Goal: Task Accomplishment & Management: Use online tool/utility

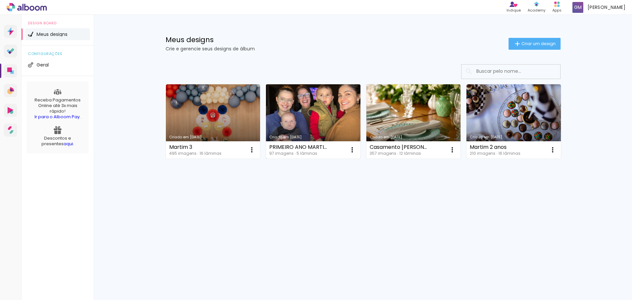
click at [318, 113] on link "Criado em [DATE]" at bounding box center [313, 121] width 94 height 74
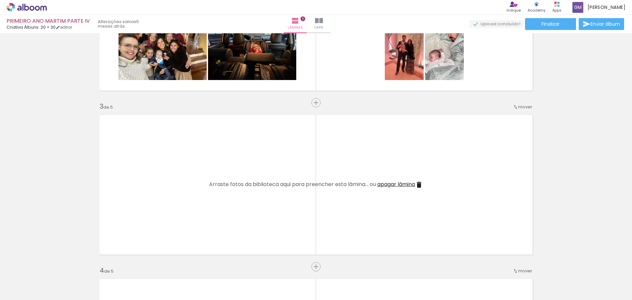
scroll to position [296, 0]
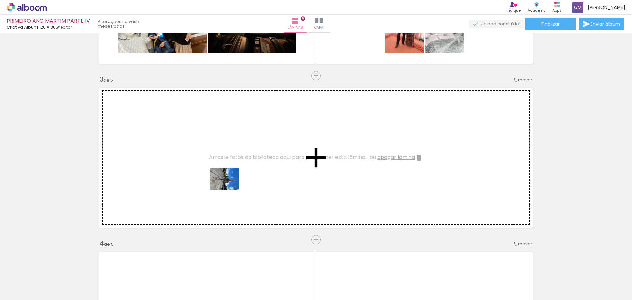
drag, startPoint x: 443, startPoint y: 280, endPoint x: 221, endPoint y: 178, distance: 244.3
click at [220, 178] on quentale-workspace at bounding box center [316, 150] width 632 height 300
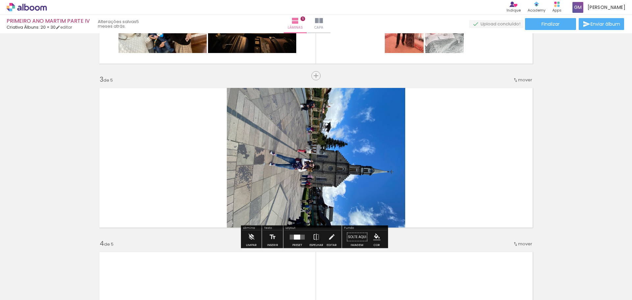
click at [292, 168] on quentale-photo at bounding box center [316, 157] width 178 height 147
click at [289, 177] on quentale-photo at bounding box center [316, 157] width 178 height 147
click at [328, 238] on iron-icon at bounding box center [331, 236] width 7 height 13
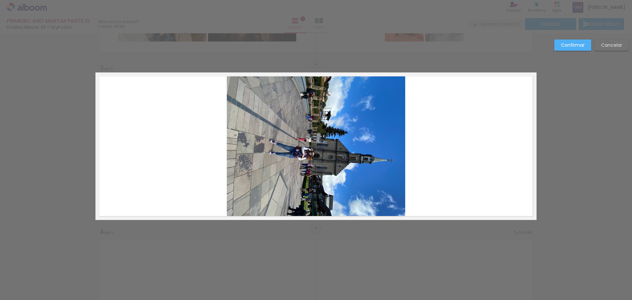
scroll to position [308, 0]
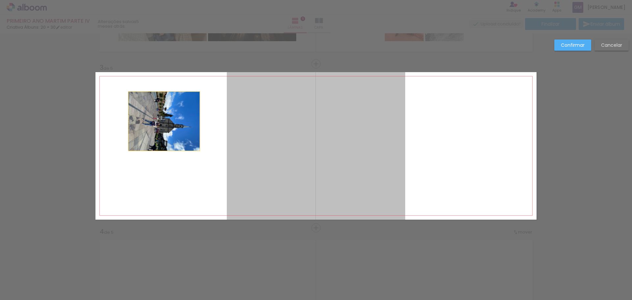
drag, startPoint x: 280, startPoint y: 125, endPoint x: 159, endPoint y: 121, distance: 121.9
click at [159, 121] on quentale-layouter at bounding box center [315, 145] width 441 height 147
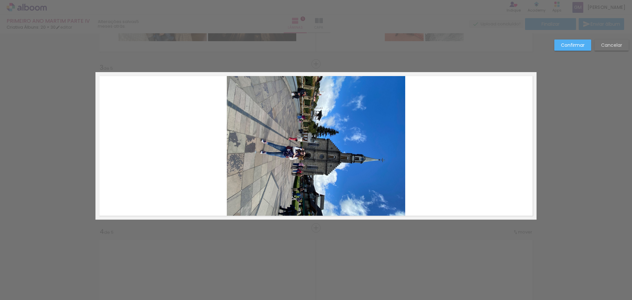
click at [271, 131] on quentale-photo at bounding box center [316, 145] width 178 height 147
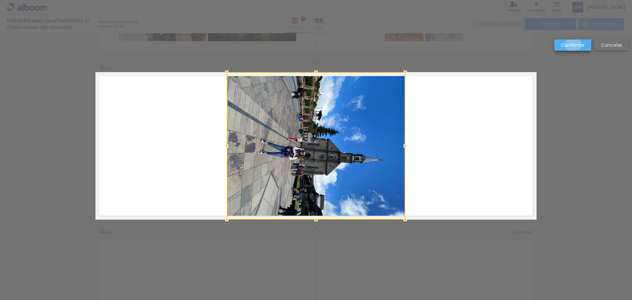
click at [0, 0] on slot "Confirmar" at bounding box center [0, 0] width 0 height 0
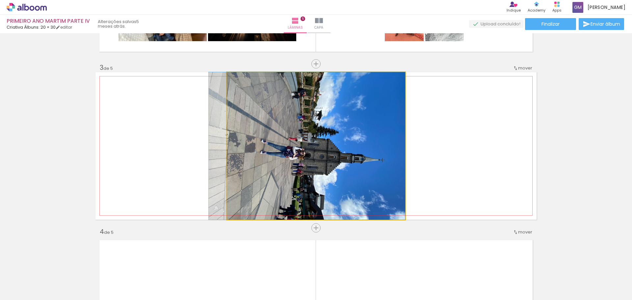
click at [263, 141] on quentale-photo at bounding box center [316, 145] width 178 height 147
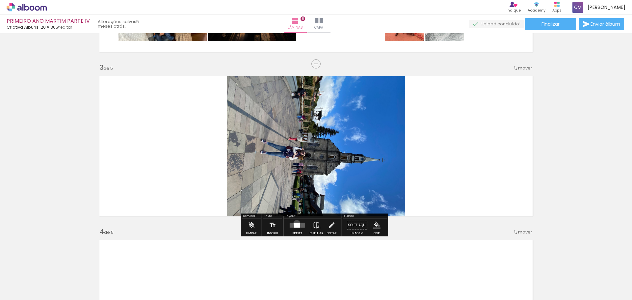
click at [295, 223] on div at bounding box center [297, 225] width 6 height 5
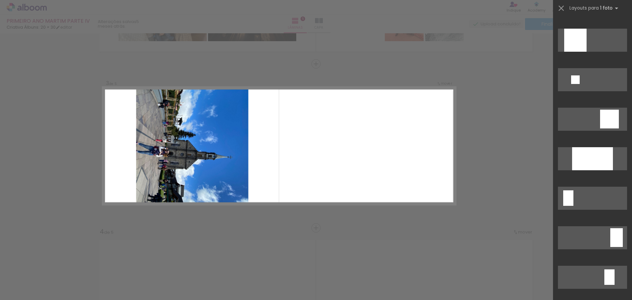
scroll to position [790, 0]
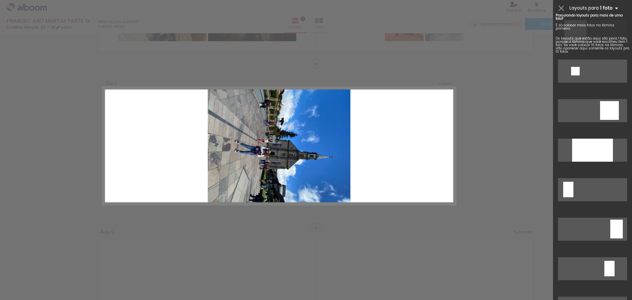
click at [613, 8] on iron-icon at bounding box center [617, 8] width 8 height 8
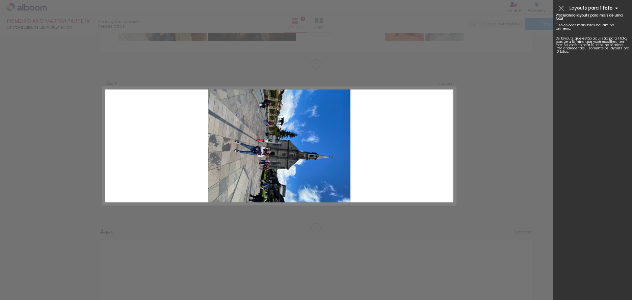
scroll to position [0, 0]
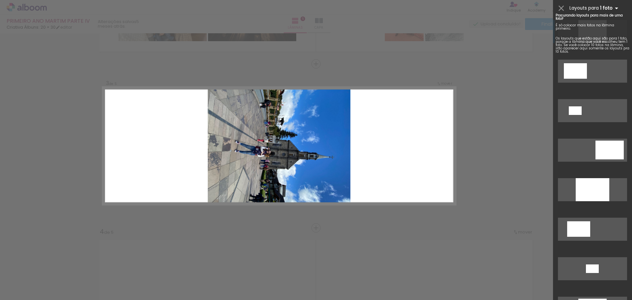
click at [615, 8] on iron-icon at bounding box center [617, 8] width 8 height 8
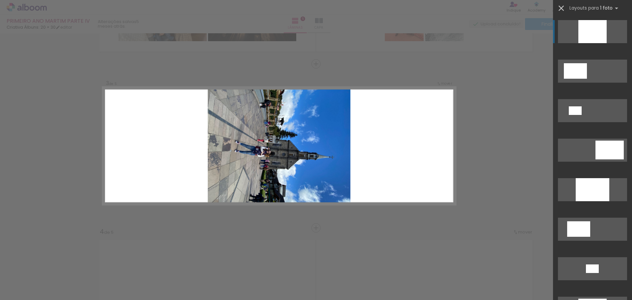
click at [559, 7] on iron-icon at bounding box center [561, 8] width 9 height 9
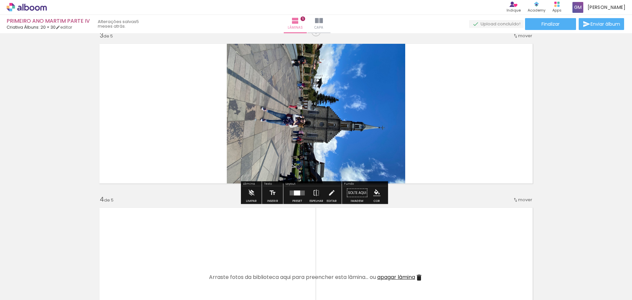
scroll to position [341, 0]
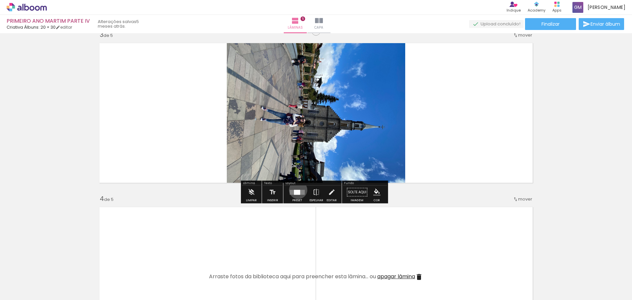
click at [297, 190] on div at bounding box center [297, 192] width 6 height 5
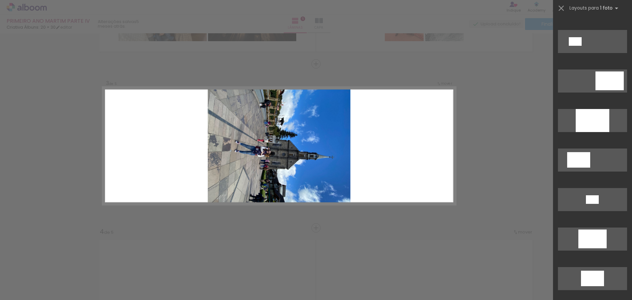
scroll to position [0, 0]
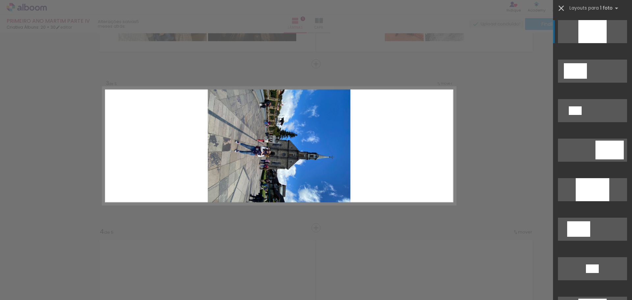
click at [562, 8] on iron-icon at bounding box center [561, 8] width 9 height 9
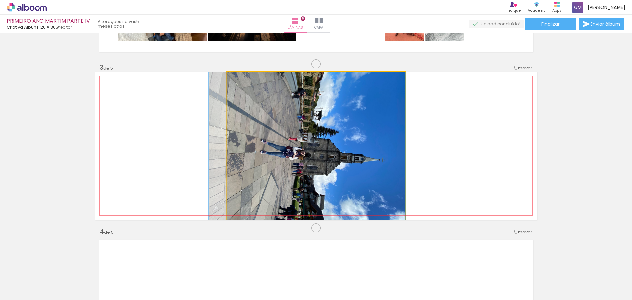
click at [366, 126] on quentale-photo at bounding box center [316, 145] width 178 height 147
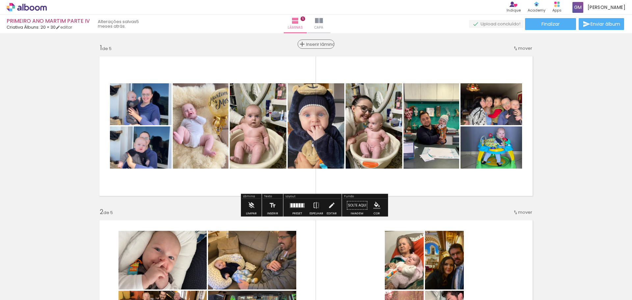
click at [313, 44] on span "Inserir lâmina" at bounding box center [319, 44] width 26 height 4
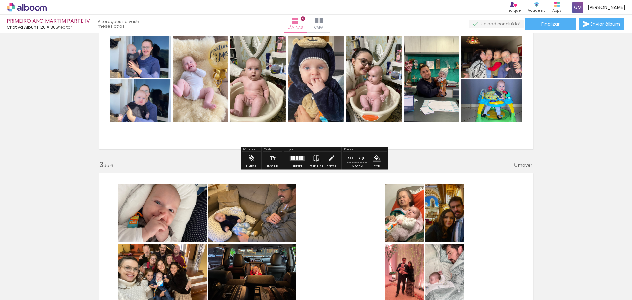
scroll to position [99, 0]
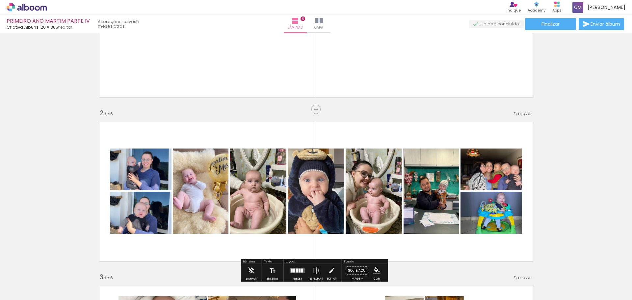
click at [524, 115] on span "mover" at bounding box center [525, 113] width 14 height 6
click at [497, 113] on span "antes da" at bounding box center [495, 112] width 19 height 11
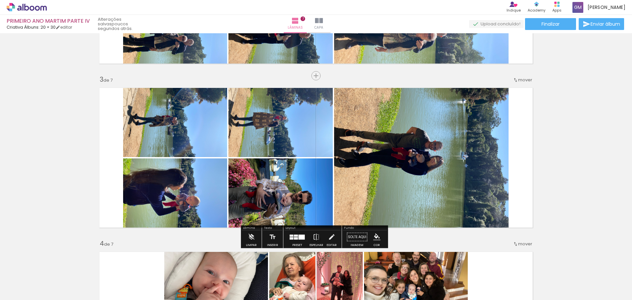
scroll to position [0, 446]
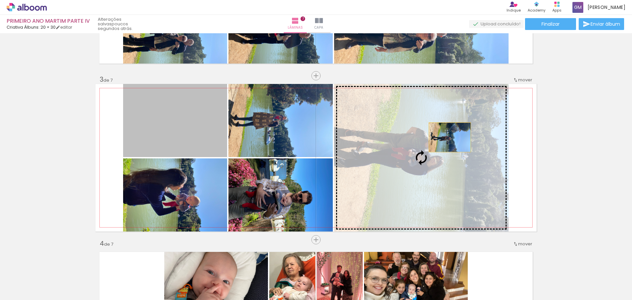
drag, startPoint x: 159, startPoint y: 134, endPoint x: 471, endPoint y: 139, distance: 311.5
click at [0, 0] on slot at bounding box center [0, 0] width 0 height 0
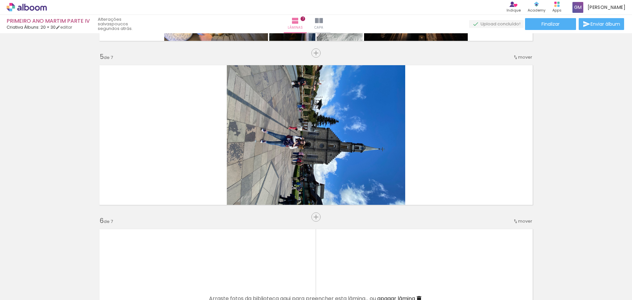
scroll to position [658, 0]
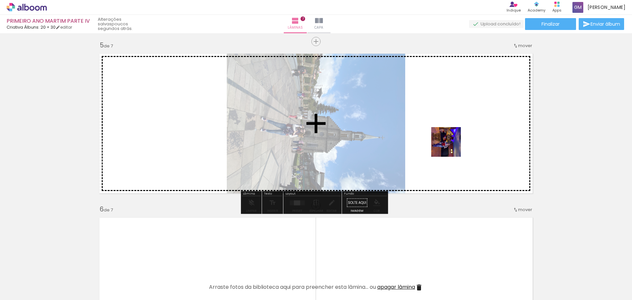
drag, startPoint x: 505, startPoint y: 280, endPoint x: 449, endPoint y: 138, distance: 153.0
click at [449, 138] on quentale-workspace at bounding box center [316, 150] width 632 height 300
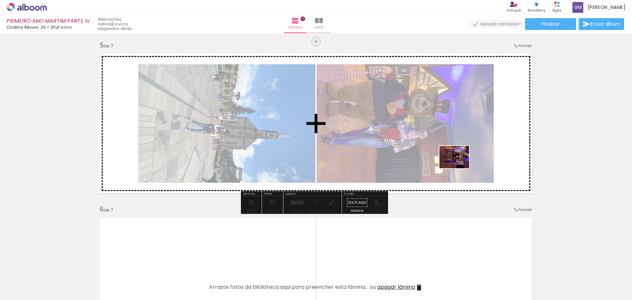
drag, startPoint x: 543, startPoint y: 280, endPoint x: 459, endPoint y: 166, distance: 141.6
click at [459, 166] on quentale-workspace at bounding box center [316, 150] width 632 height 300
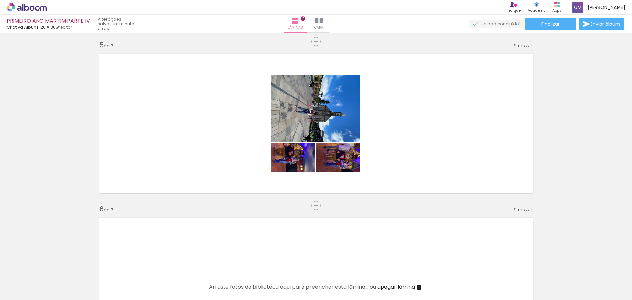
scroll to position [0, 219]
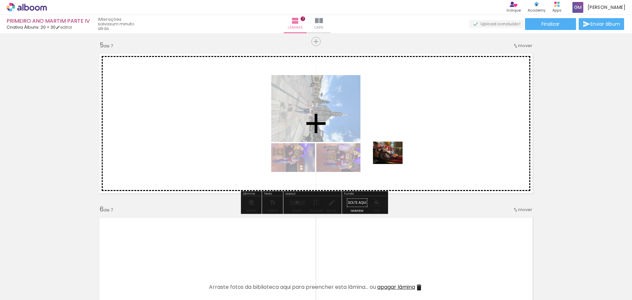
drag, startPoint x: 293, startPoint y: 287, endPoint x: 393, endPoint y: 161, distance: 160.3
click at [393, 161] on quentale-workspace at bounding box center [316, 150] width 632 height 300
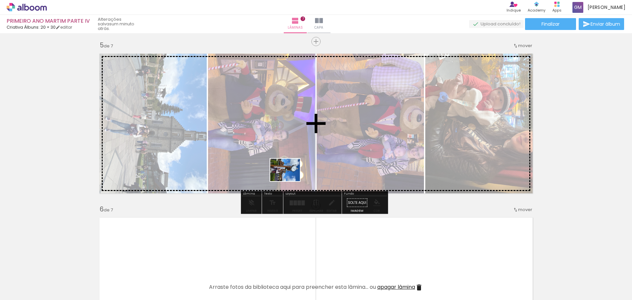
drag, startPoint x: 250, startPoint y: 284, endPoint x: 299, endPoint y: 167, distance: 127.1
click at [299, 167] on quentale-workspace at bounding box center [316, 150] width 632 height 300
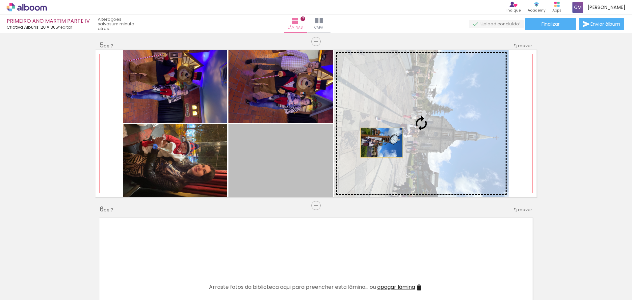
drag, startPoint x: 251, startPoint y: 172, endPoint x: 379, endPoint y: 143, distance: 131.7
click at [0, 0] on slot at bounding box center [0, 0] width 0 height 0
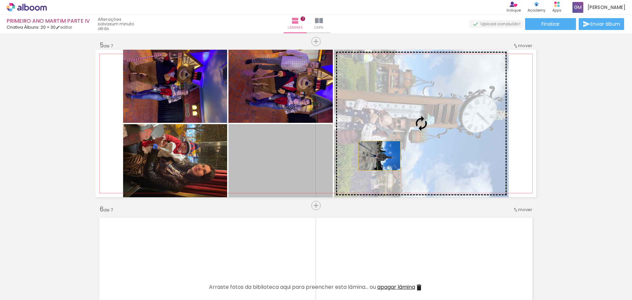
drag, startPoint x: 250, startPoint y: 179, endPoint x: 383, endPoint y: 154, distance: 135.3
click at [0, 0] on slot at bounding box center [0, 0] width 0 height 0
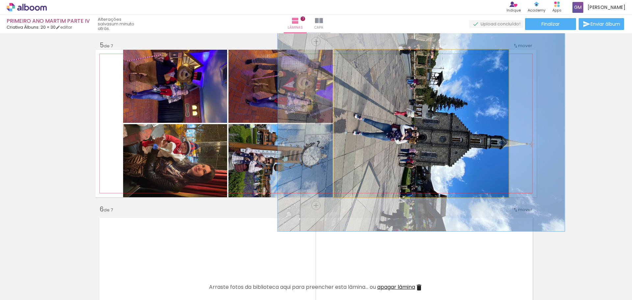
drag, startPoint x: 347, startPoint y: 58, endPoint x: 357, endPoint y: 57, distance: 9.9
click at [357, 56] on div at bounding box center [360, 57] width 6 height 6
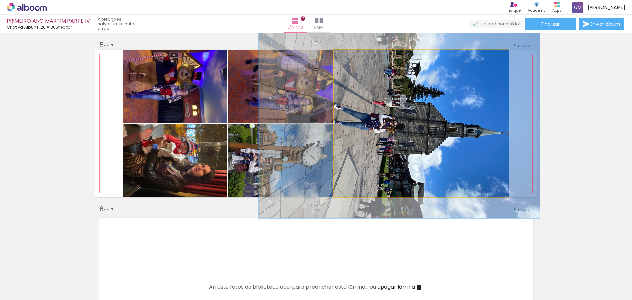
drag, startPoint x: 416, startPoint y: 123, endPoint x: 394, endPoint y: 113, distance: 24.4
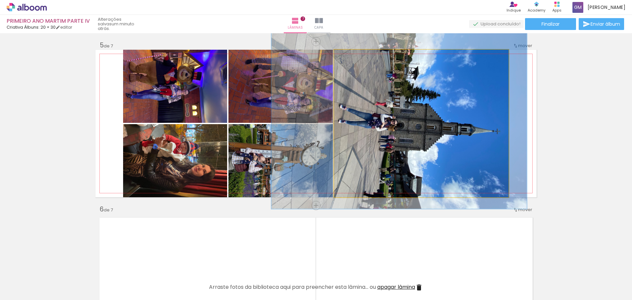
type paper-slider "130"
click at [355, 57] on div at bounding box center [357, 57] width 6 height 6
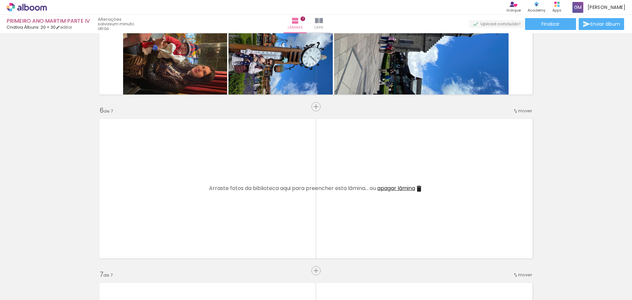
scroll to position [790, 0]
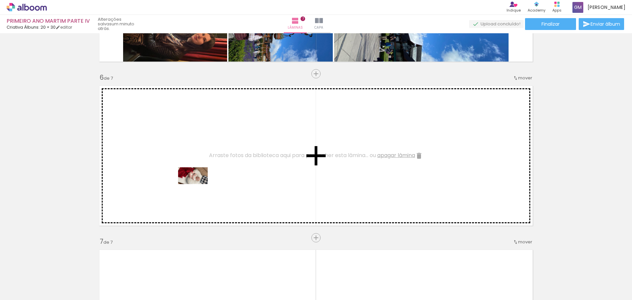
drag, startPoint x: 113, startPoint y: 286, endPoint x: 200, endPoint y: 185, distance: 133.2
click at [200, 185] on quentale-workspace at bounding box center [316, 150] width 632 height 300
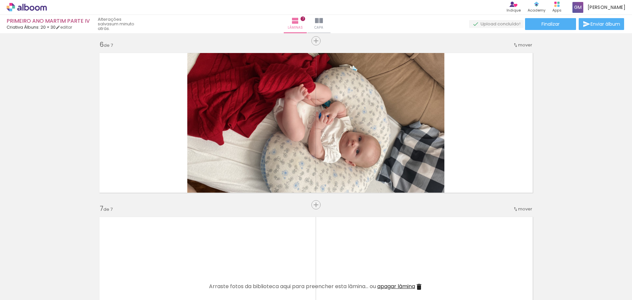
scroll to position [0, 876]
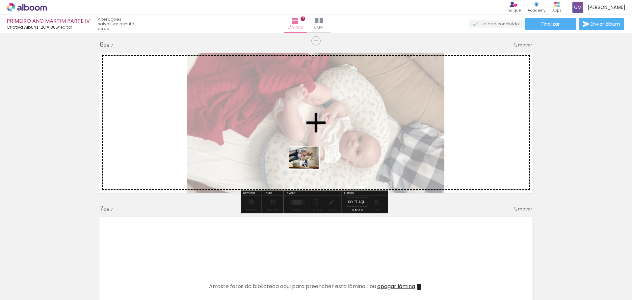
drag, startPoint x: 192, startPoint y: 281, endPoint x: 309, endPoint y: 166, distance: 164.1
click at [309, 166] on quentale-workspace at bounding box center [316, 150] width 632 height 300
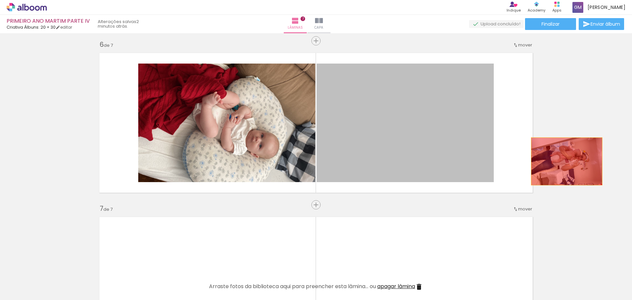
drag, startPoint x: 407, startPoint y: 123, endPoint x: 481, endPoint y: 216, distance: 119.2
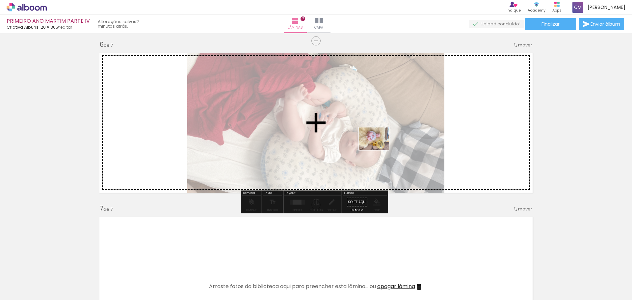
drag, startPoint x: 262, startPoint y: 283, endPoint x: 382, endPoint y: 146, distance: 181.8
click at [381, 145] on quentale-workspace at bounding box center [316, 150] width 632 height 300
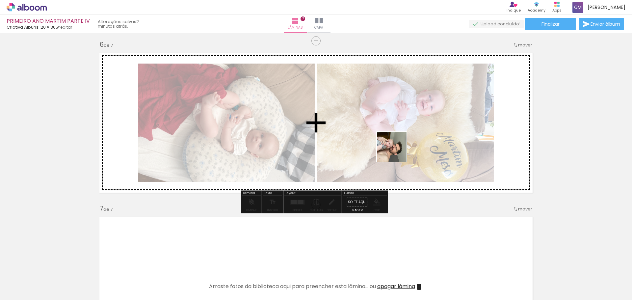
drag, startPoint x: 372, startPoint y: 281, endPoint x: 416, endPoint y: 136, distance: 152.5
click at [416, 136] on quentale-workspace at bounding box center [316, 150] width 632 height 300
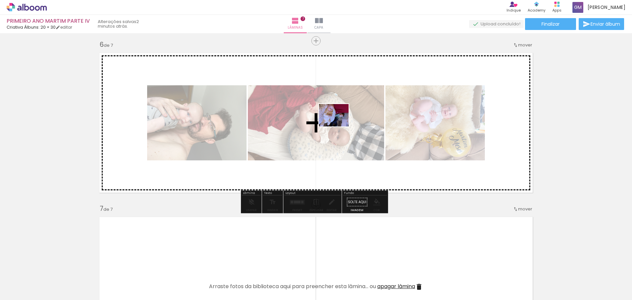
drag, startPoint x: 414, startPoint y: 287, endPoint x: 339, endPoint y: 124, distance: 180.3
click at [339, 124] on quentale-workspace at bounding box center [316, 150] width 632 height 300
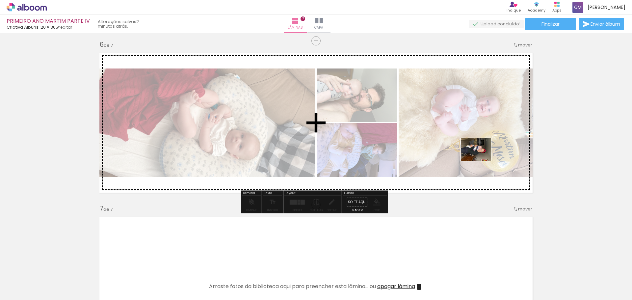
drag, startPoint x: 523, startPoint y: 286, endPoint x: 481, endPoint y: 158, distance: 134.6
click at [481, 158] on quentale-workspace at bounding box center [316, 150] width 632 height 300
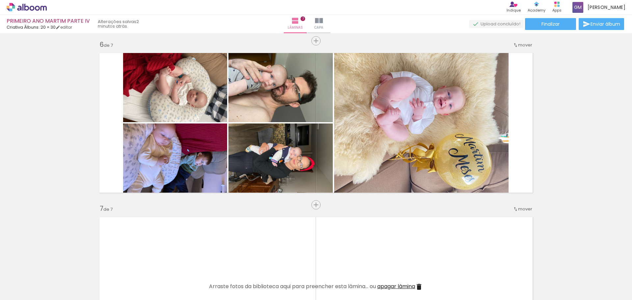
scroll to position [0, 1253]
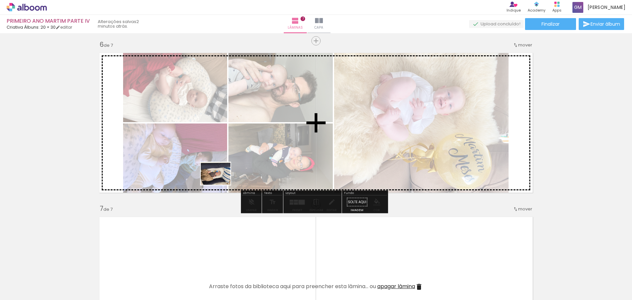
drag, startPoint x: 64, startPoint y: 284, endPoint x: 226, endPoint y: 171, distance: 197.6
click at [226, 171] on quentale-workspace at bounding box center [316, 150] width 632 height 300
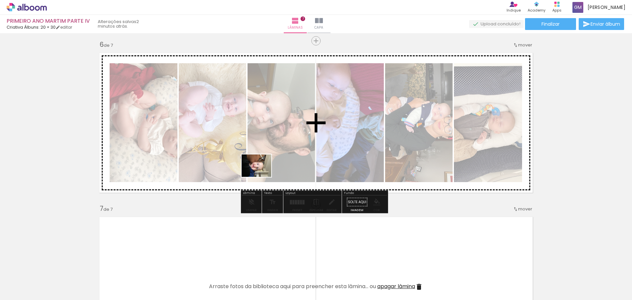
drag, startPoint x: 180, startPoint y: 284, endPoint x: 262, endPoint y: 173, distance: 138.0
click at [262, 173] on quentale-workspace at bounding box center [316, 150] width 632 height 300
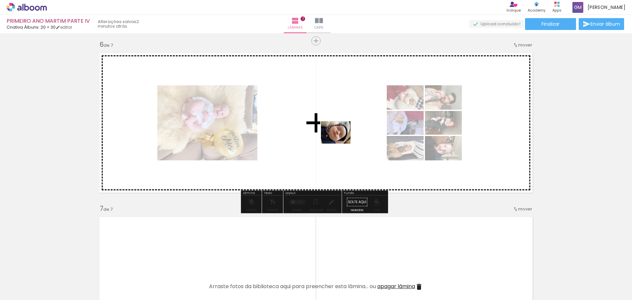
drag, startPoint x: 253, startPoint y: 282, endPoint x: 342, endPoint y: 145, distance: 163.2
click at [341, 141] on quentale-workspace at bounding box center [316, 150] width 632 height 300
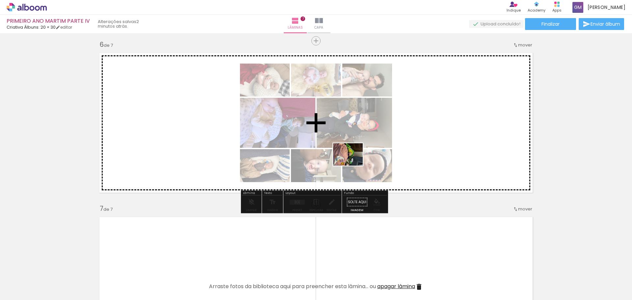
drag, startPoint x: 214, startPoint y: 281, endPoint x: 385, endPoint y: 150, distance: 215.8
click at [377, 151] on quentale-workspace at bounding box center [316, 150] width 632 height 300
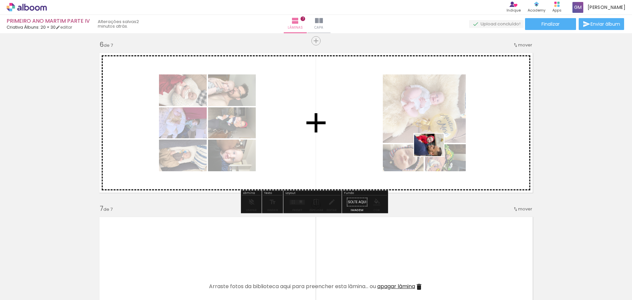
drag, startPoint x: 402, startPoint y: 282, endPoint x: 434, endPoint y: 153, distance: 133.0
click at [434, 153] on quentale-workspace at bounding box center [316, 150] width 632 height 300
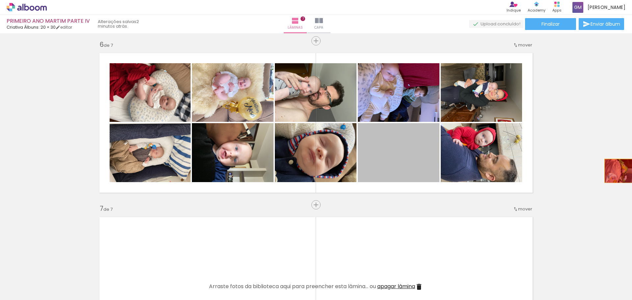
drag, startPoint x: 397, startPoint y: 162, endPoint x: 619, endPoint y: 171, distance: 221.4
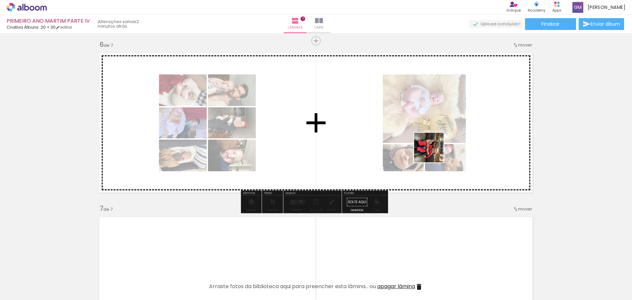
drag, startPoint x: 361, startPoint y: 285, endPoint x: 467, endPoint y: 136, distance: 183.0
click at [467, 136] on quentale-workspace at bounding box center [316, 150] width 632 height 300
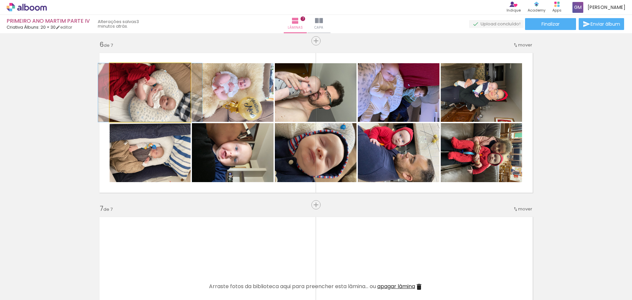
click at [152, 100] on quentale-photo at bounding box center [150, 92] width 81 height 59
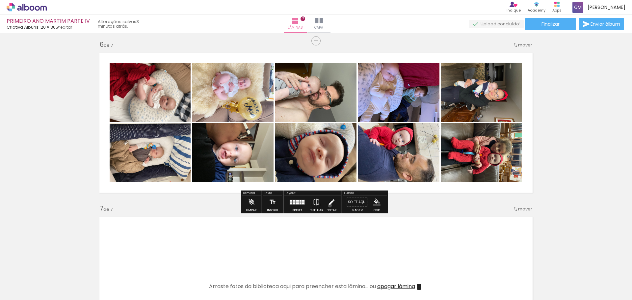
click at [328, 205] on iron-icon at bounding box center [331, 202] width 7 height 13
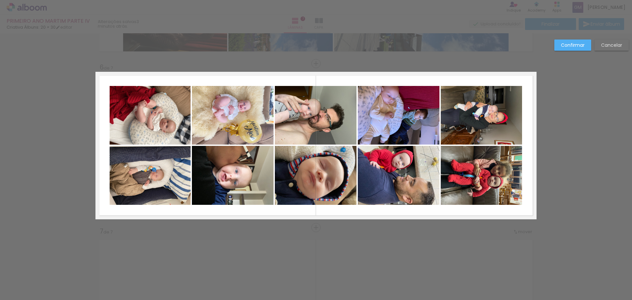
scroll to position [800, 0]
click at [144, 121] on quentale-photo at bounding box center [150, 115] width 81 height 59
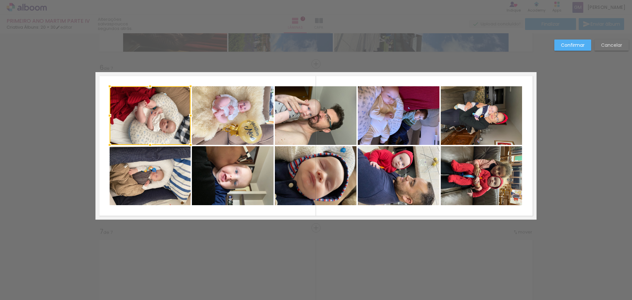
drag, startPoint x: 154, startPoint y: 121, endPoint x: 194, endPoint y: 251, distance: 135.7
click at [576, 50] on paper-button "Confirmar" at bounding box center [572, 45] width 37 height 11
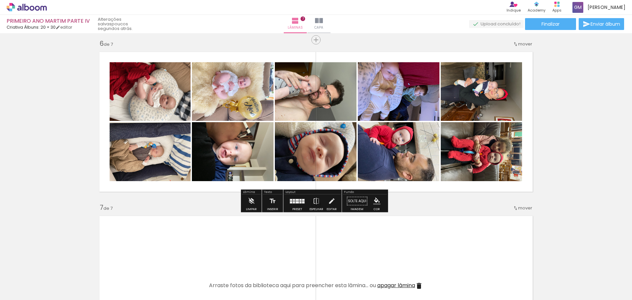
scroll to position [932, 0]
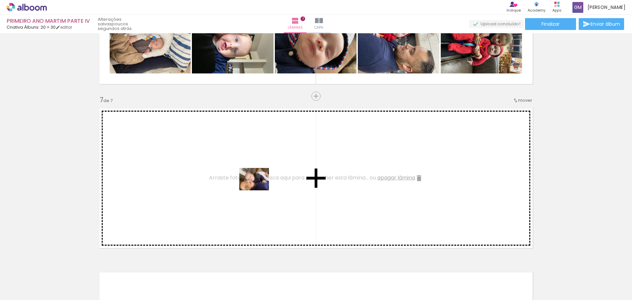
drag, startPoint x: 511, startPoint y: 284, endPoint x: 250, endPoint y: 184, distance: 279.7
click at [250, 184] on quentale-workspace at bounding box center [316, 150] width 632 height 300
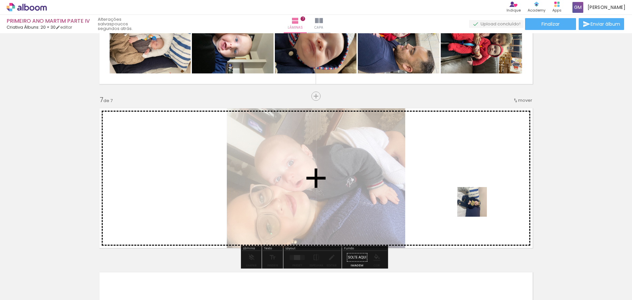
drag, startPoint x: 545, startPoint y: 282, endPoint x: 470, endPoint y: 202, distance: 109.0
click at [470, 202] on quentale-workspace at bounding box center [316, 150] width 632 height 300
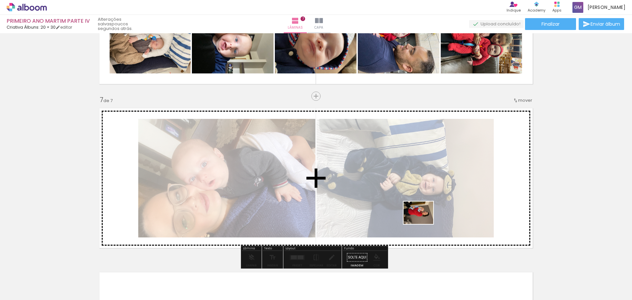
drag, startPoint x: 582, startPoint y: 287, endPoint x: 395, endPoint y: 203, distance: 204.8
click at [396, 203] on quentale-workspace at bounding box center [316, 150] width 632 height 300
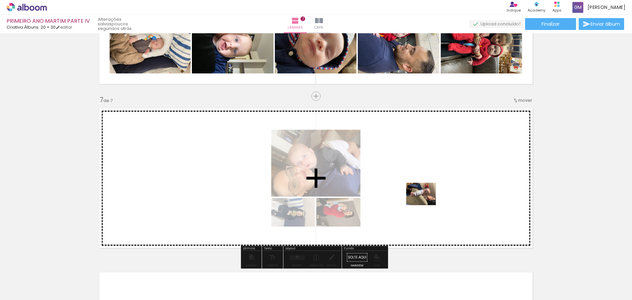
drag, startPoint x: 620, startPoint y: 281, endPoint x: 397, endPoint y: 194, distance: 239.2
click at [397, 194] on quentale-workspace at bounding box center [316, 150] width 632 height 300
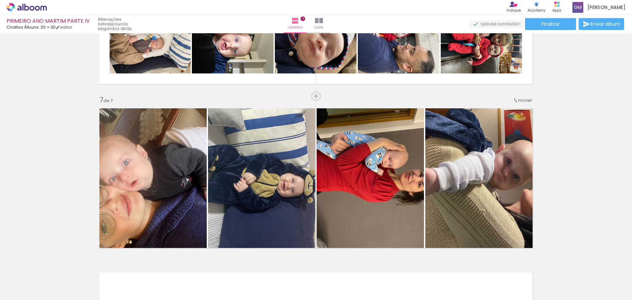
scroll to position [0, 1711]
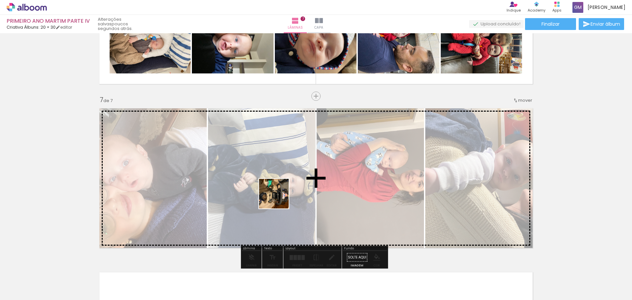
drag, startPoint x: 200, startPoint y: 282, endPoint x: 283, endPoint y: 197, distance: 119.4
click at [282, 197] on quentale-workspace at bounding box center [316, 150] width 632 height 300
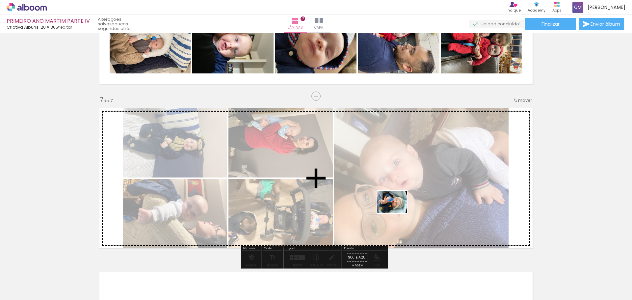
drag, startPoint x: 277, startPoint y: 286, endPoint x: 400, endPoint y: 209, distance: 144.3
click at [397, 210] on quentale-workspace at bounding box center [316, 150] width 632 height 300
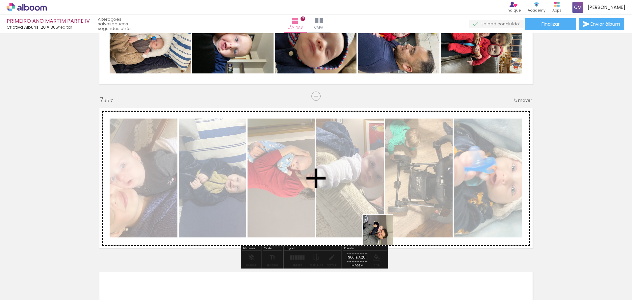
drag, startPoint x: 386, startPoint y: 288, endPoint x: 383, endPoint y: 202, distance: 85.3
click at [383, 202] on quentale-workspace at bounding box center [316, 150] width 632 height 300
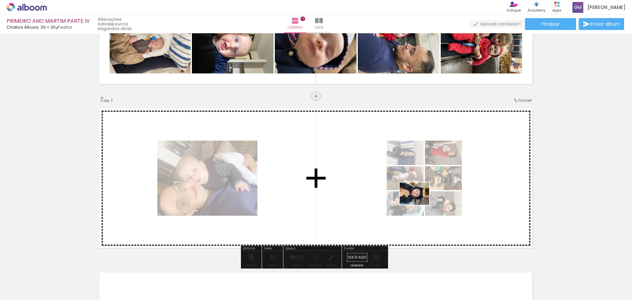
drag, startPoint x: 422, startPoint y: 284, endPoint x: 419, endPoint y: 200, distance: 84.6
click at [419, 200] on quentale-workspace at bounding box center [316, 150] width 632 height 300
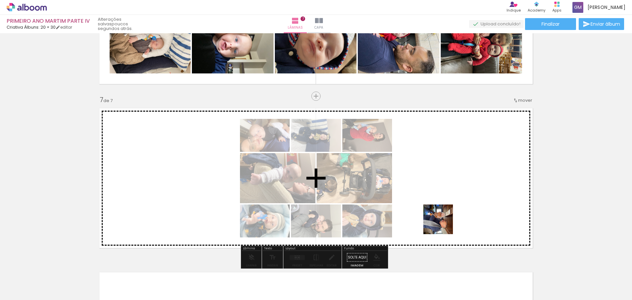
drag, startPoint x: 458, startPoint y: 283, endPoint x: 440, endPoint y: 209, distance: 75.8
click at [440, 209] on quentale-workspace at bounding box center [316, 150] width 632 height 300
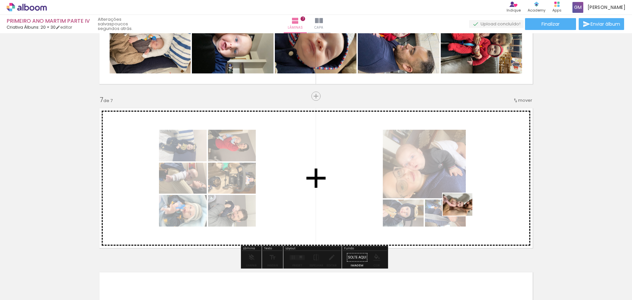
drag, startPoint x: 500, startPoint y: 284, endPoint x: 458, endPoint y: 200, distance: 94.2
click at [458, 200] on quentale-workspace at bounding box center [316, 150] width 632 height 300
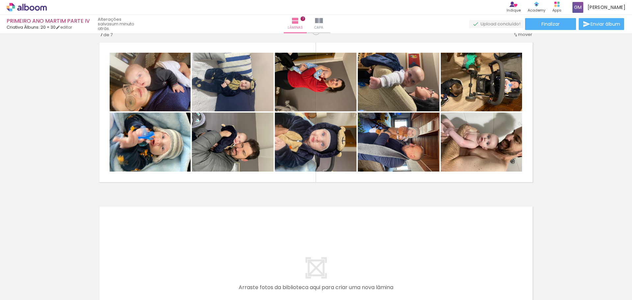
scroll to position [1030, 0]
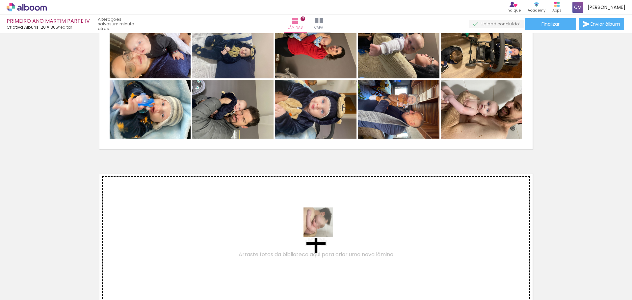
drag, startPoint x: 538, startPoint y: 284, endPoint x: 270, endPoint y: 223, distance: 274.7
click at [270, 223] on quentale-workspace at bounding box center [316, 150] width 632 height 300
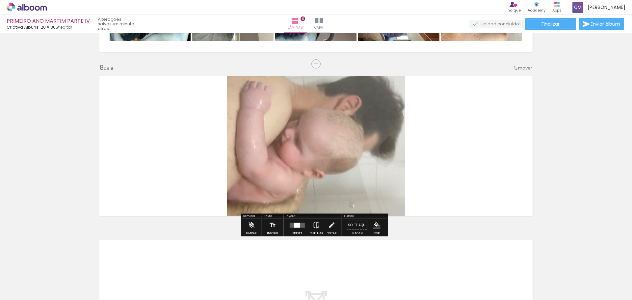
scroll to position [0, 2131]
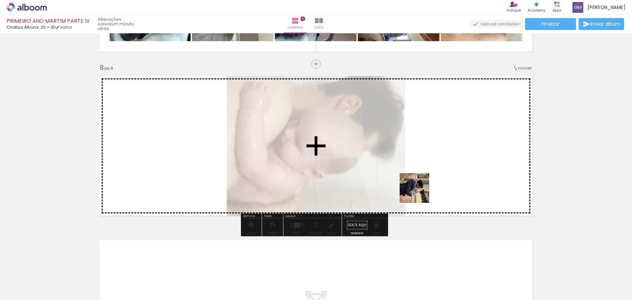
drag, startPoint x: 189, startPoint y: 281, endPoint x: 428, endPoint y: 185, distance: 257.6
click at [428, 185] on quentale-workspace at bounding box center [316, 150] width 632 height 300
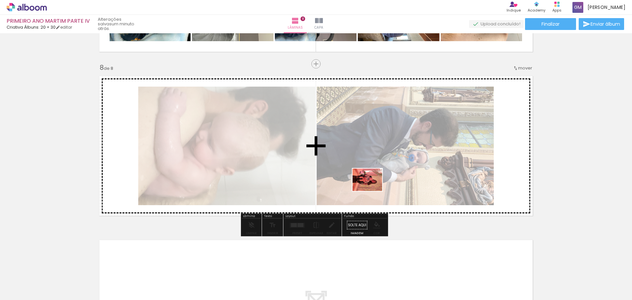
drag, startPoint x: 229, startPoint y: 284, endPoint x: 374, endPoint y: 187, distance: 174.0
click at [374, 187] on quentale-workspace at bounding box center [316, 150] width 632 height 300
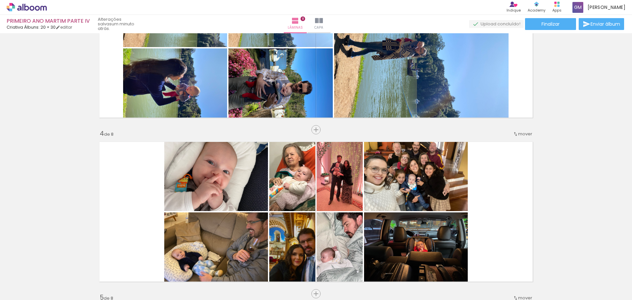
scroll to position [404, 0]
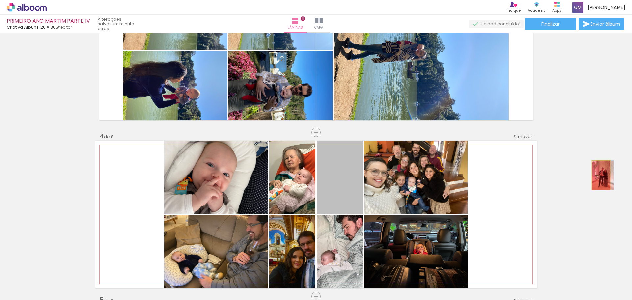
drag, startPoint x: 336, startPoint y: 179, endPoint x: 599, endPoint y: 175, distance: 262.1
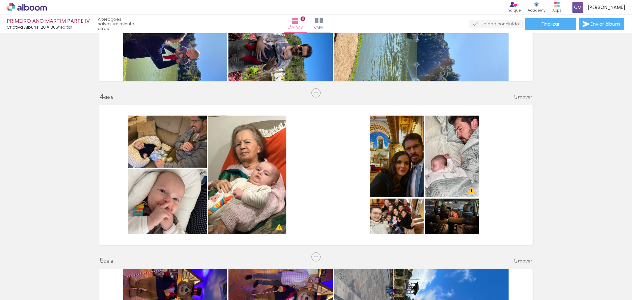
scroll to position [502, 0]
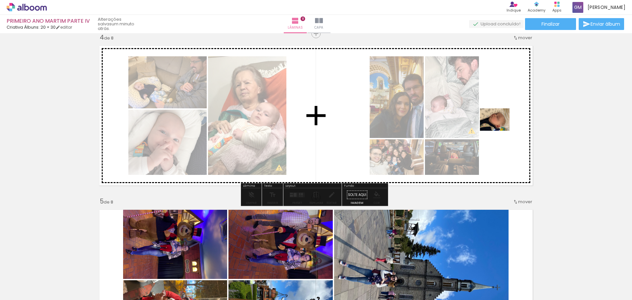
drag, startPoint x: 367, startPoint y: 283, endPoint x: 506, endPoint y: 127, distance: 209.2
click at [506, 122] on quentale-workspace at bounding box center [316, 150] width 632 height 300
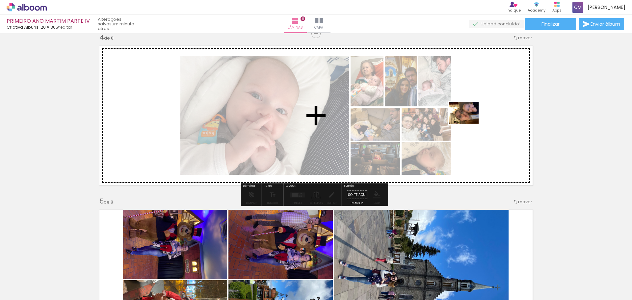
drag, startPoint x: 407, startPoint y: 282, endPoint x: 469, endPoint y: 121, distance: 172.0
click at [469, 121] on quentale-workspace at bounding box center [316, 150] width 632 height 300
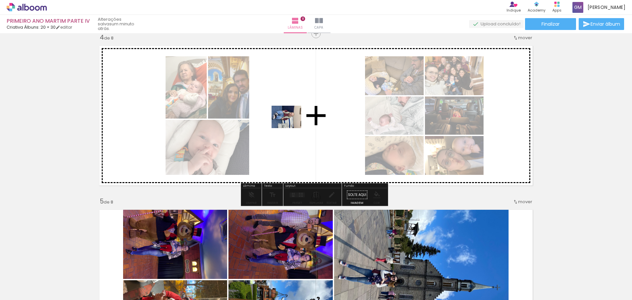
drag, startPoint x: 475, startPoint y: 283, endPoint x: 291, endPoint y: 125, distance: 242.1
click at [291, 125] on quentale-workspace at bounding box center [316, 150] width 632 height 300
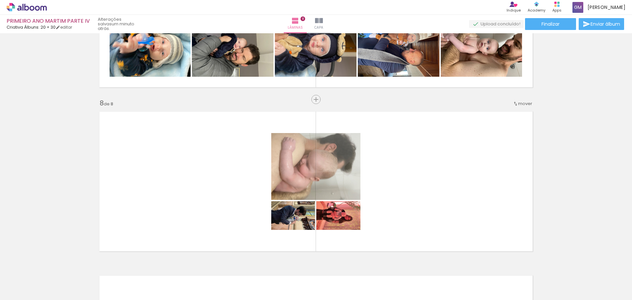
scroll to position [1095, 0]
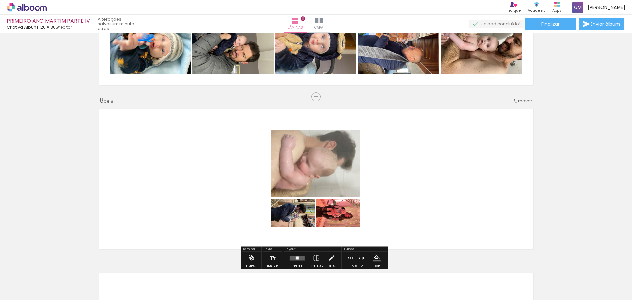
click at [446, 203] on quentale-workspace at bounding box center [316, 150] width 632 height 300
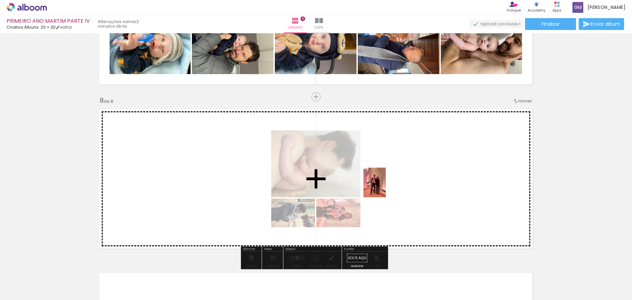
drag, startPoint x: 263, startPoint y: 280, endPoint x: 386, endPoint y: 187, distance: 153.4
click at [385, 187] on quentale-workspace at bounding box center [316, 150] width 632 height 300
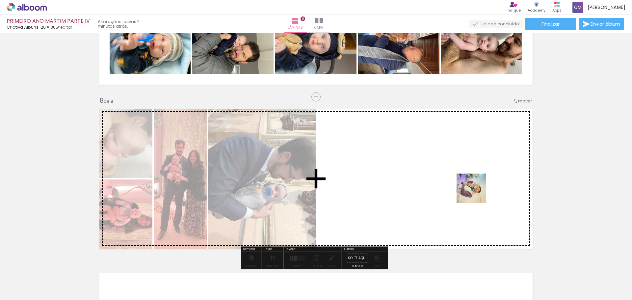
drag, startPoint x: 516, startPoint y: 283, endPoint x: 470, endPoint y: 183, distance: 110.5
click at [470, 183] on quentale-workspace at bounding box center [316, 150] width 632 height 300
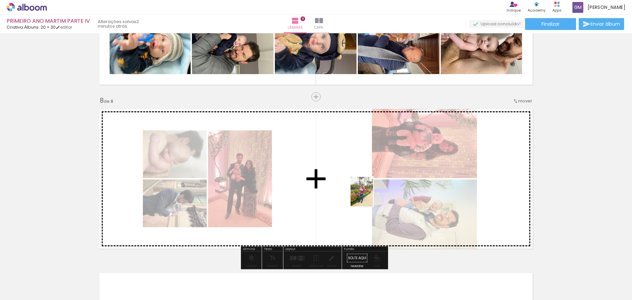
drag, startPoint x: 591, startPoint y: 282, endPoint x: 344, endPoint y: 189, distance: 263.6
click at [344, 189] on quentale-workspace at bounding box center [316, 150] width 632 height 300
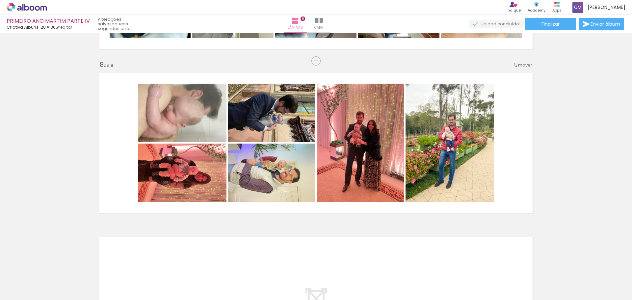
scroll to position [1128, 0]
